Goal: Ask a question

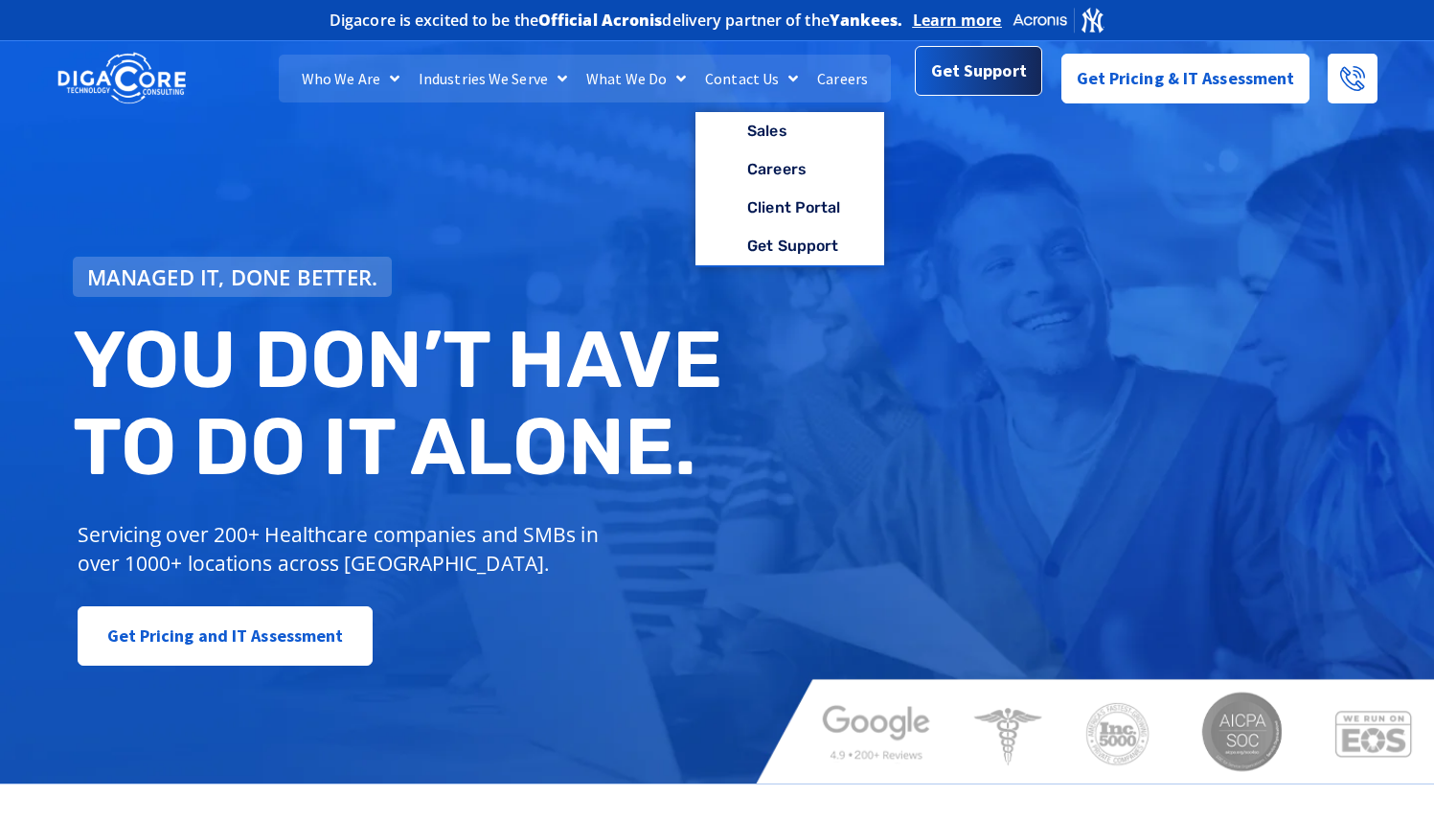
click at [967, 74] on span "Get Support" at bounding box center [979, 71] width 96 height 38
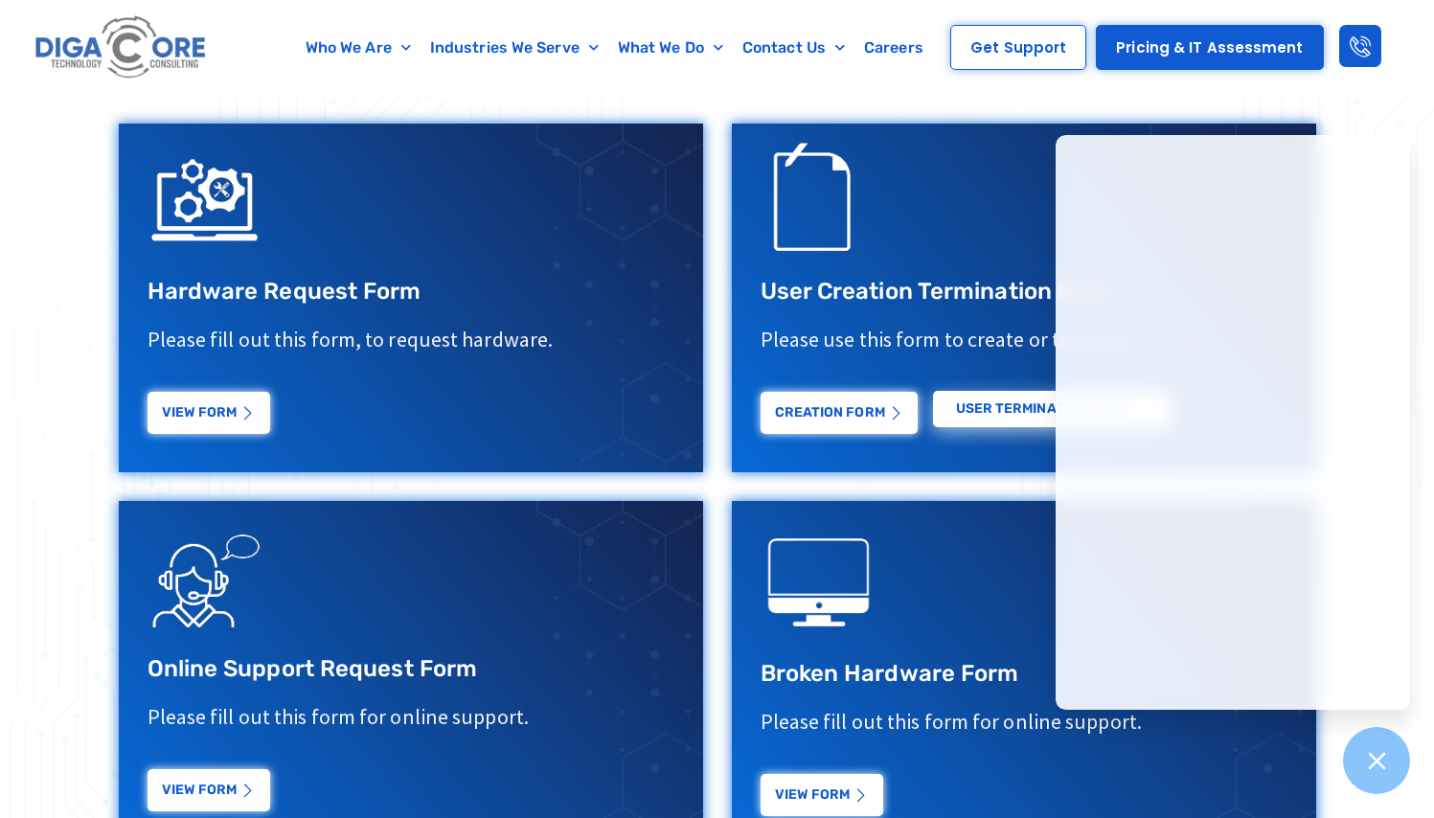
scroll to position [670, 0]
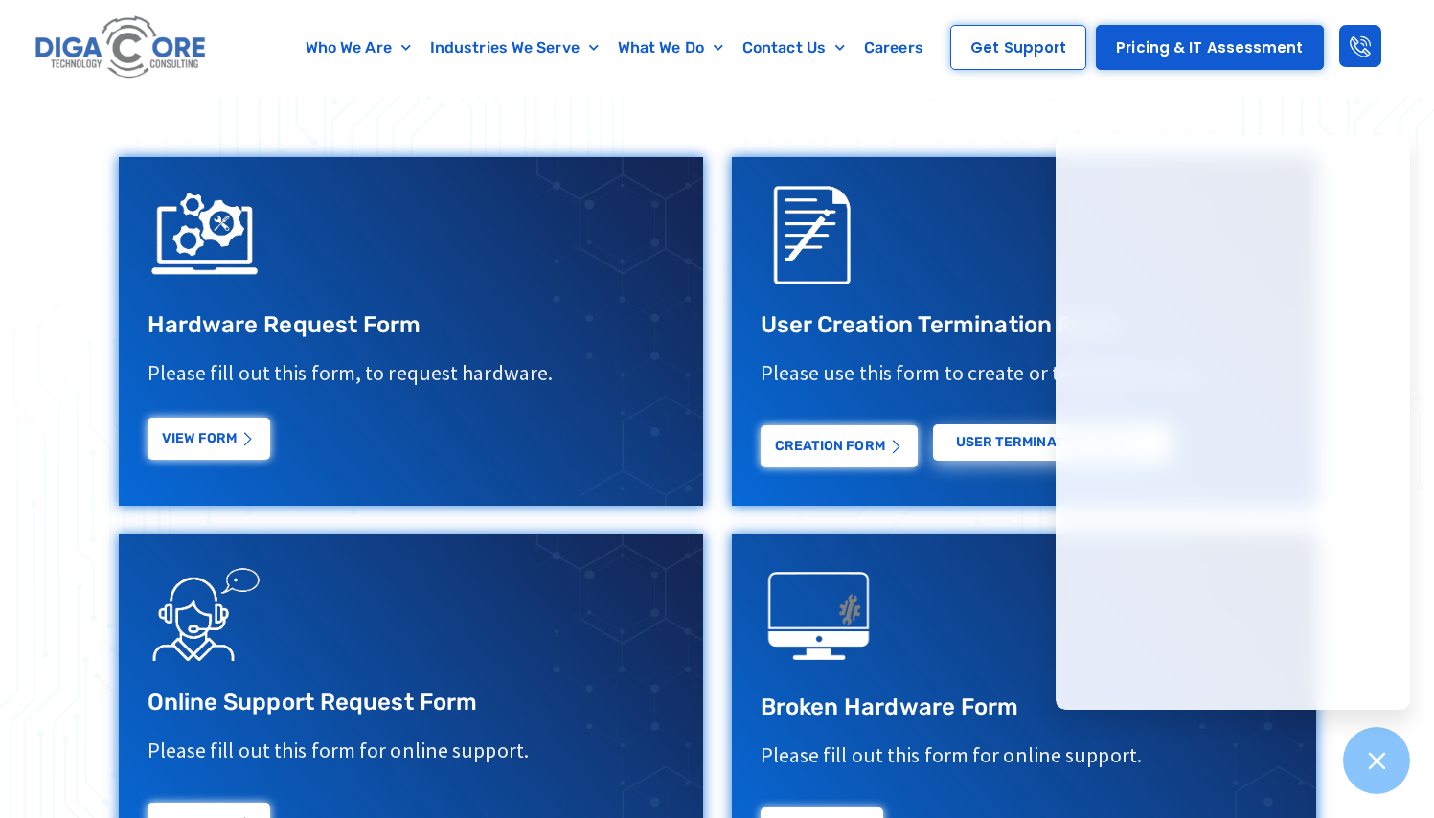
click at [209, 444] on link "View Form" at bounding box center [208, 439] width 123 height 42
click at [882, 115] on div "If you would like to speak to a representative please call or fill out the form…" at bounding box center [717, 428] width 1245 height 929
click at [211, 443] on link "View Form" at bounding box center [208, 439] width 123 height 42
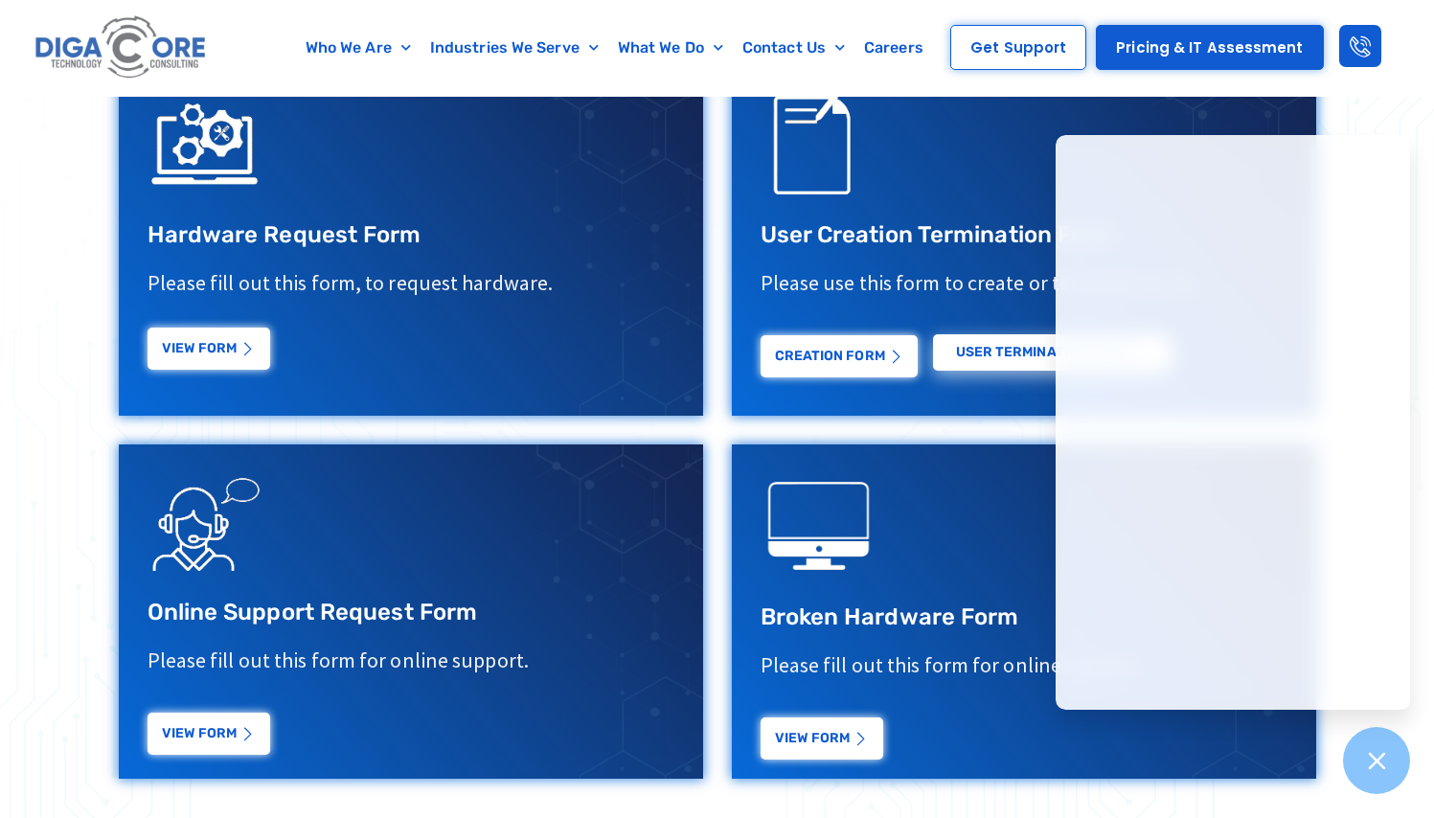
scroll to position [766, 0]
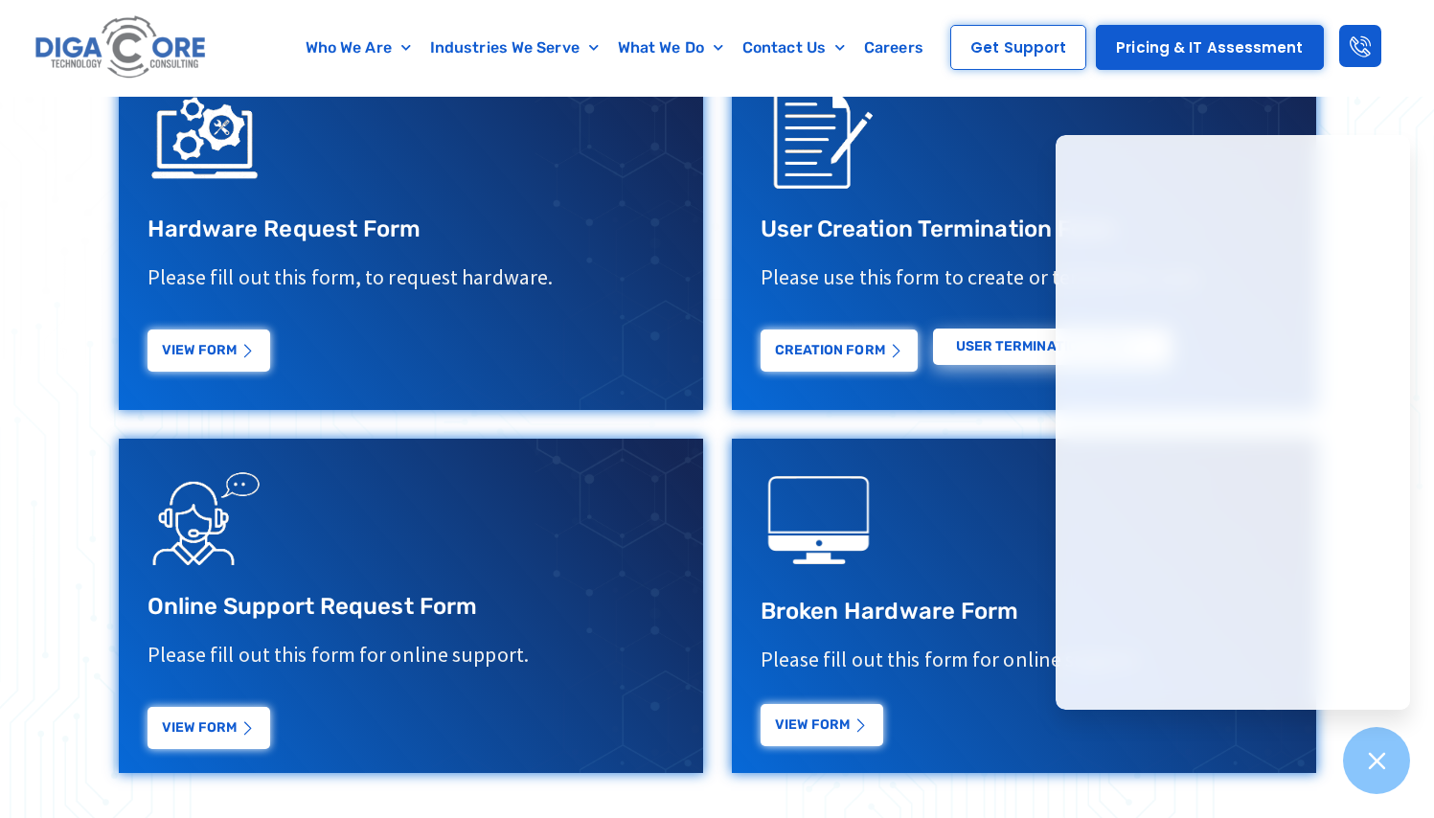
click at [824, 732] on link "View Form" at bounding box center [821, 725] width 123 height 42
